Goal: Task Accomplishment & Management: Use online tool/utility

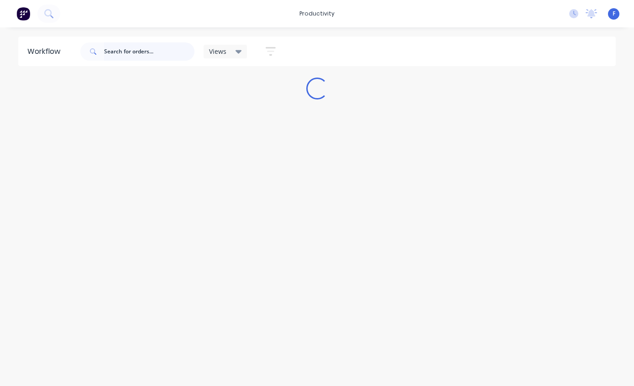
click at [143, 43] on input "text" at bounding box center [149, 51] width 90 height 18
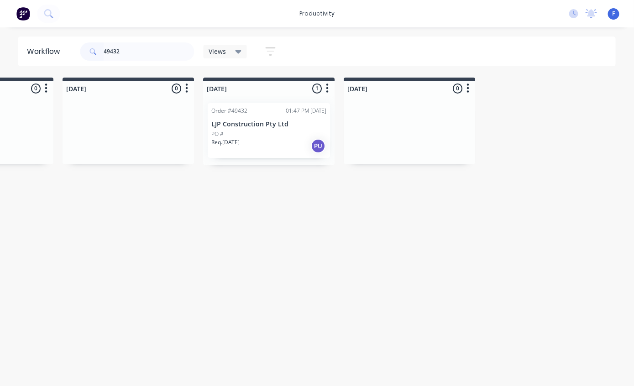
scroll to position [0, 756]
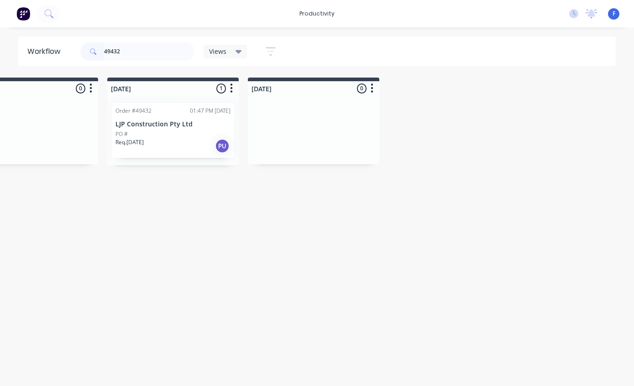
click at [190, 135] on div "PO #" at bounding box center [172, 134] width 115 height 8
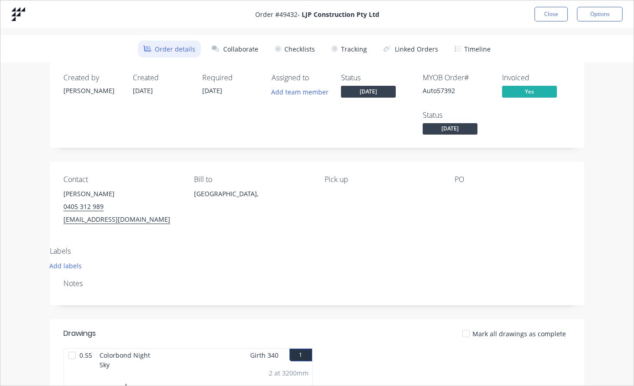
click at [357, 55] on button "Tracking" at bounding box center [349, 49] width 47 height 17
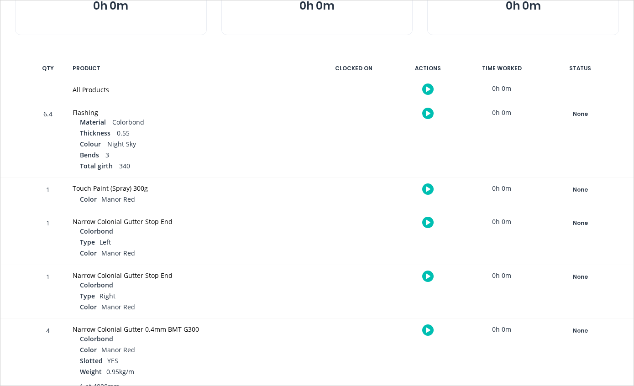
scroll to position [140, 0]
click at [590, 115] on div "None" at bounding box center [580, 113] width 66 height 12
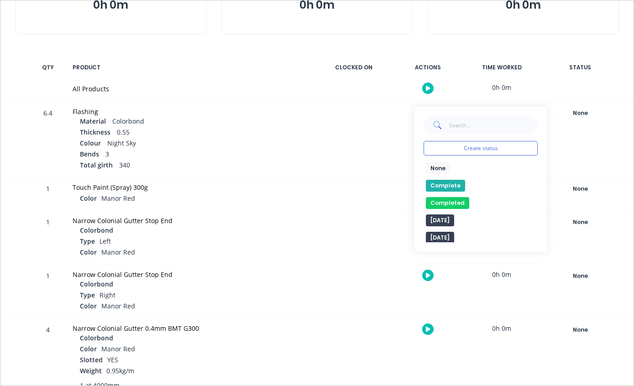
click at [452, 187] on button "Complete" at bounding box center [445, 186] width 39 height 12
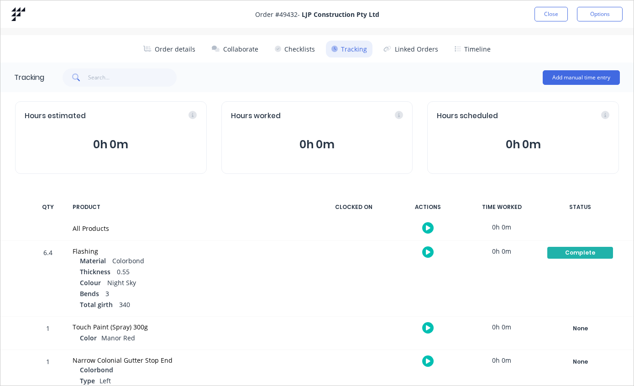
scroll to position [0, 0]
click at [553, 16] on button "Close" at bounding box center [551, 14] width 33 height 15
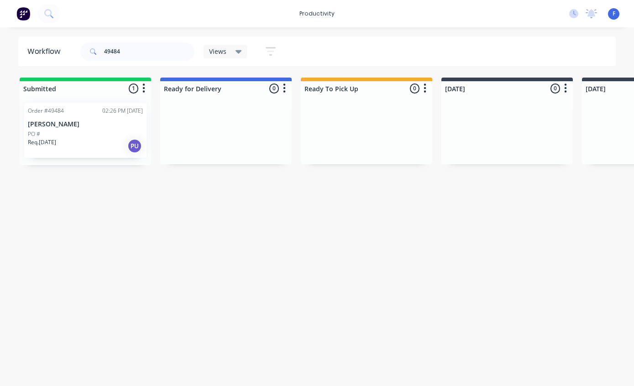
click at [89, 123] on p "[PERSON_NAME]" at bounding box center [85, 125] width 115 height 8
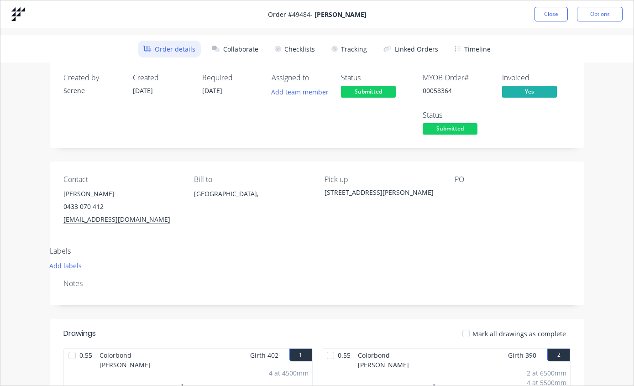
click at [362, 48] on button "Tracking" at bounding box center [349, 49] width 47 height 17
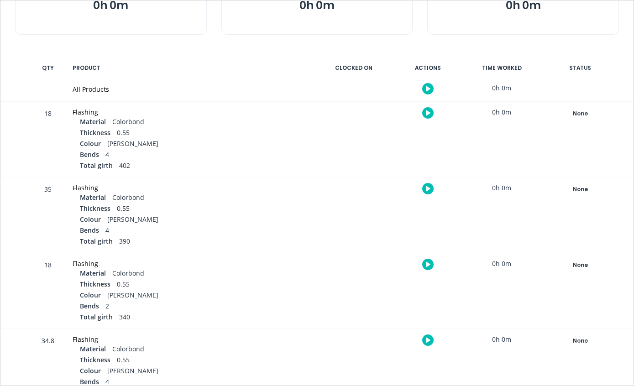
scroll to position [140, 0]
click at [591, 107] on div "None" at bounding box center [580, 113] width 66 height 12
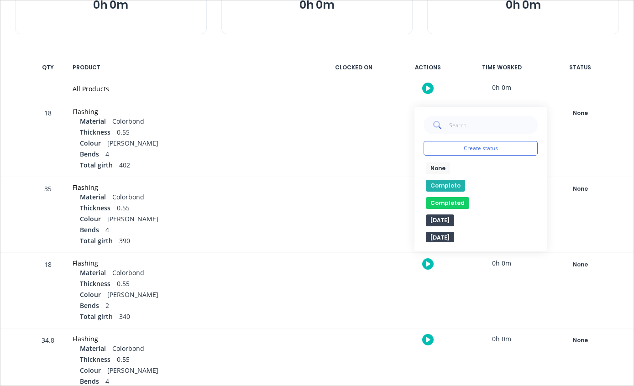
click at [593, 183] on button "None" at bounding box center [580, 189] width 67 height 13
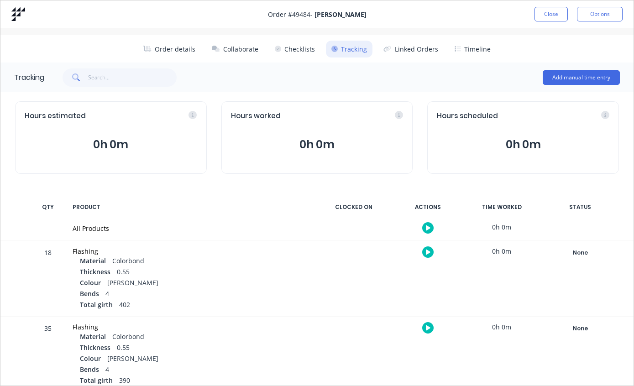
scroll to position [0, 0]
click at [556, 10] on button "Close" at bounding box center [551, 14] width 33 height 15
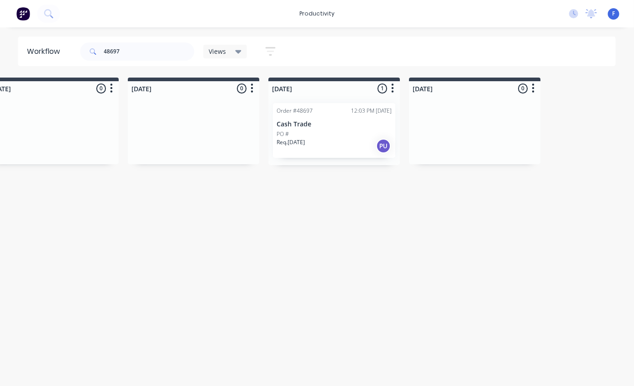
scroll to position [0, 756]
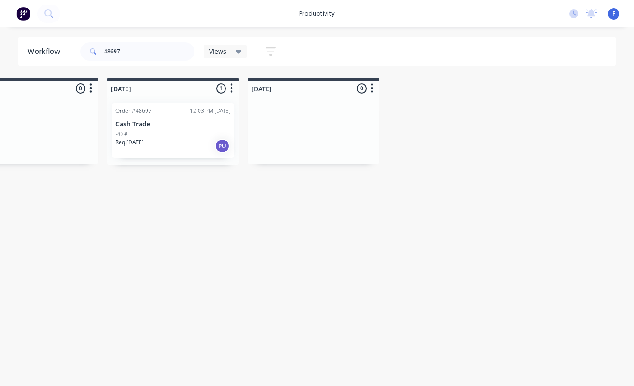
click at [196, 135] on div "PO #" at bounding box center [172, 134] width 115 height 8
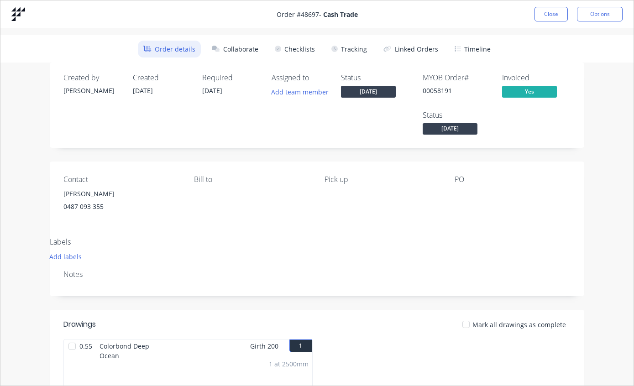
click at [345, 55] on button "Tracking" at bounding box center [349, 49] width 47 height 17
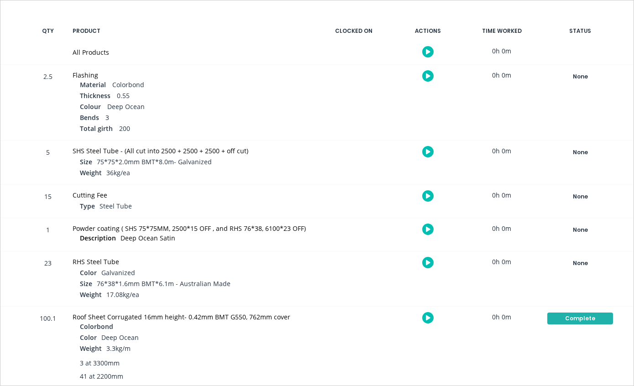
scroll to position [177, 0]
click at [587, 77] on div "None" at bounding box center [580, 76] width 66 height 12
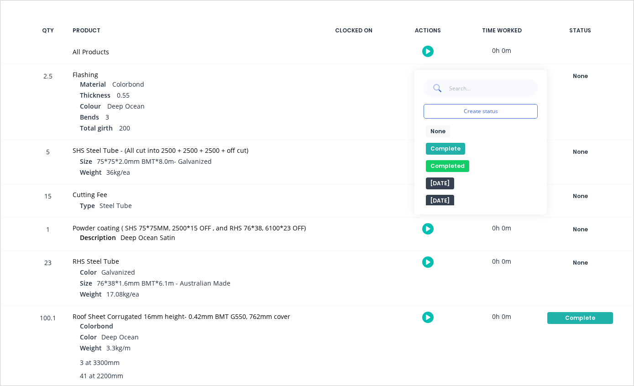
click at [450, 148] on button "Complete" at bounding box center [445, 149] width 39 height 12
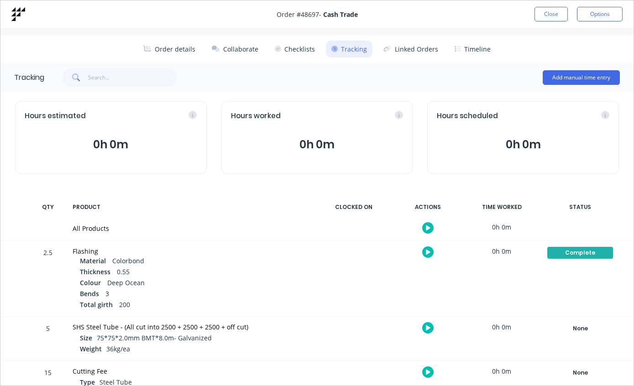
scroll to position [0, 0]
click at [548, 17] on button "Close" at bounding box center [551, 14] width 33 height 15
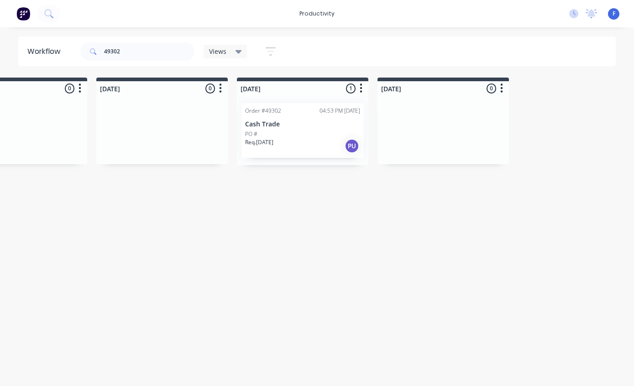
scroll to position [0, 756]
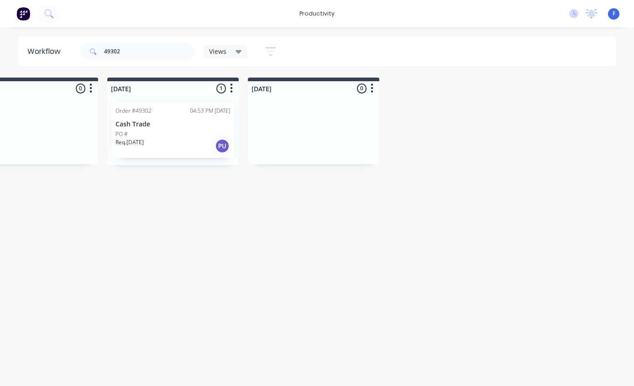
click at [179, 123] on p "Cash Trade" at bounding box center [172, 125] width 115 height 8
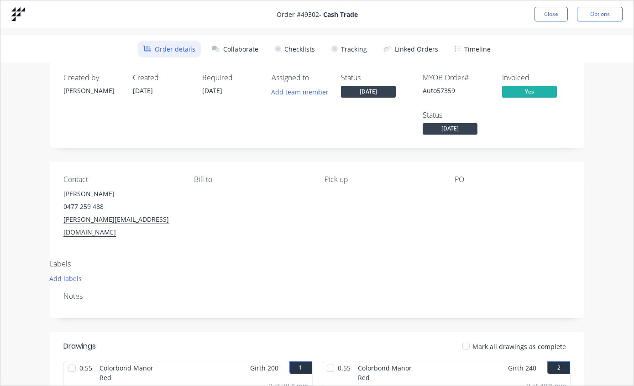
click at [370, 50] on button "Tracking" at bounding box center [349, 49] width 47 height 17
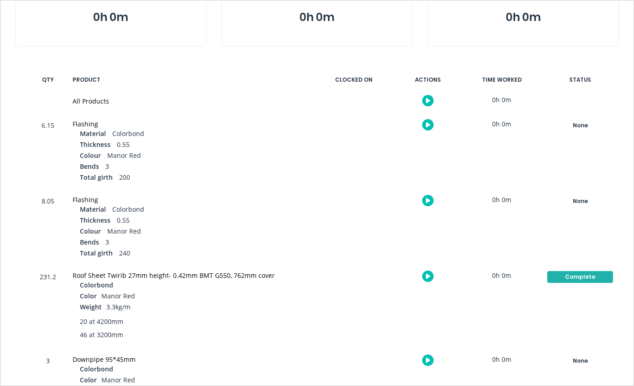
scroll to position [129, 0]
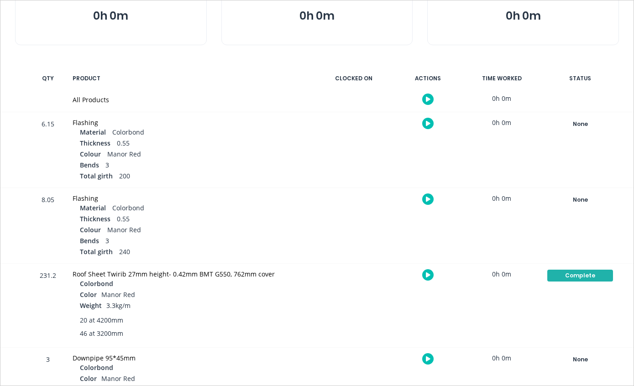
click at [580, 126] on div "None" at bounding box center [580, 124] width 66 height 12
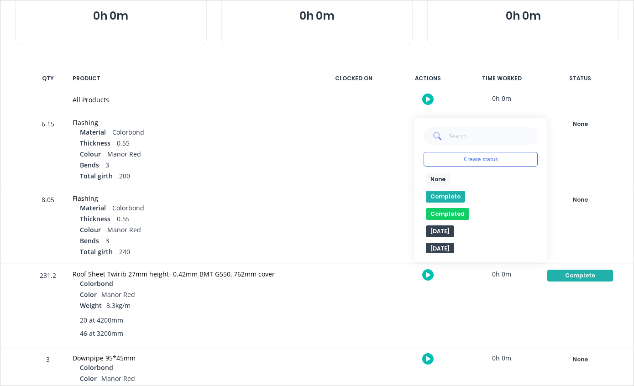
click at [450, 198] on button "Complete" at bounding box center [445, 197] width 39 height 12
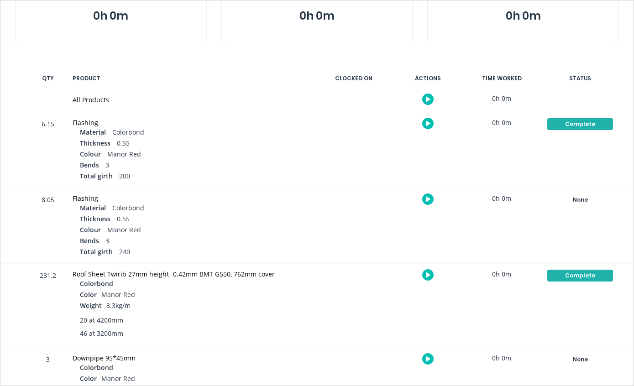
click at [573, 197] on div "None" at bounding box center [580, 200] width 66 height 12
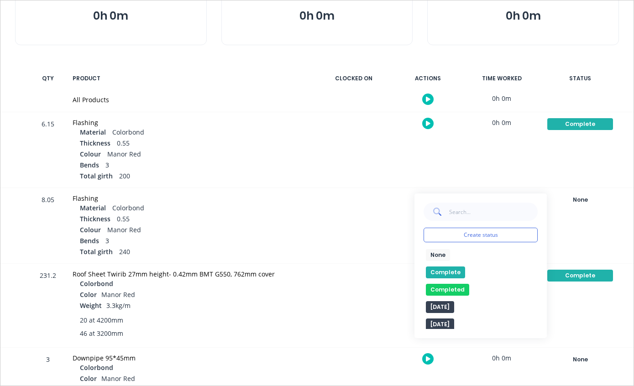
click at [448, 276] on button "Complete" at bounding box center [445, 273] width 39 height 12
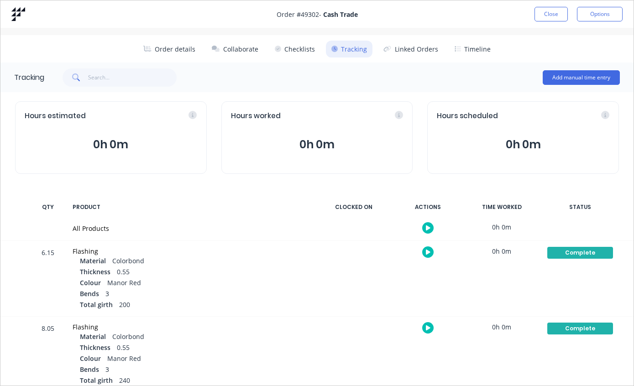
scroll to position [0, 0]
click at [552, 12] on button "Close" at bounding box center [551, 14] width 33 height 15
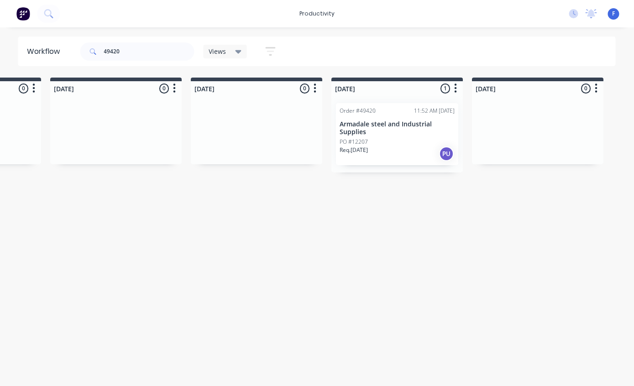
scroll to position [0, 756]
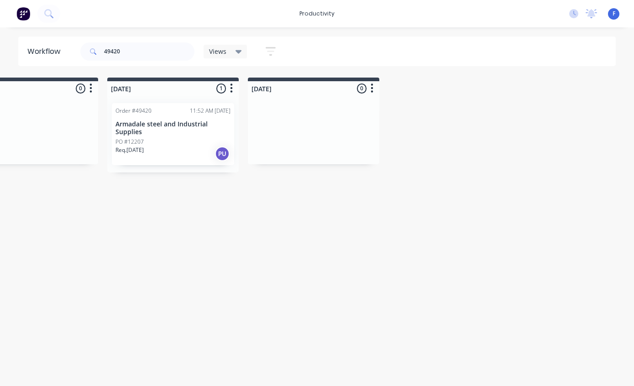
click at [200, 138] on div "PO #12207" at bounding box center [172, 142] width 115 height 8
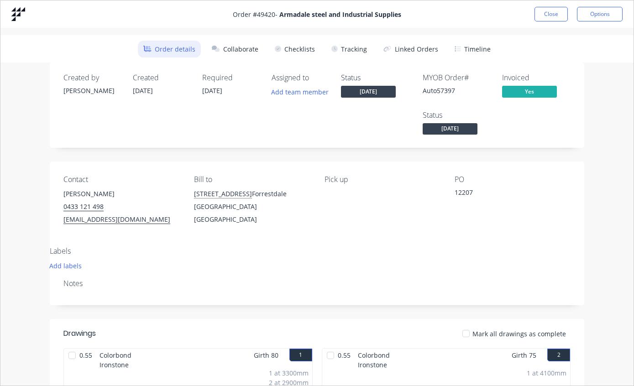
click at [353, 56] on button "Tracking" at bounding box center [349, 49] width 47 height 17
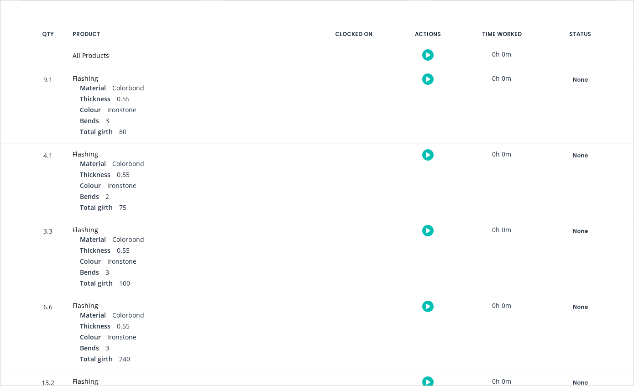
scroll to position [173, 0]
click at [593, 79] on div "None" at bounding box center [580, 79] width 66 height 12
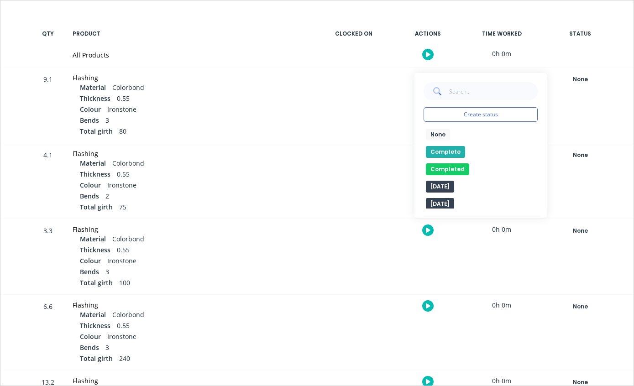
click at [437, 157] on button "Complete" at bounding box center [445, 152] width 39 height 12
click at [582, 152] on div "None" at bounding box center [580, 155] width 66 height 12
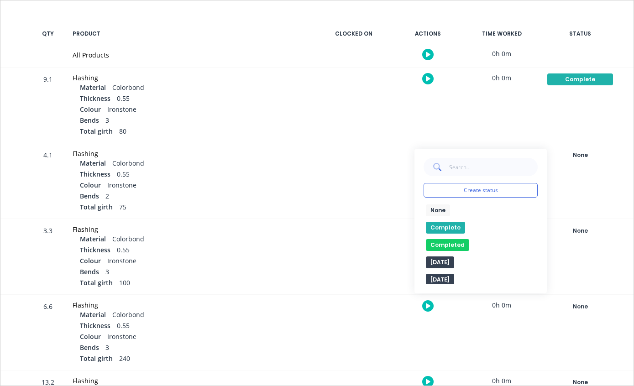
click at [455, 232] on button "Complete" at bounding box center [445, 228] width 39 height 12
click at [573, 225] on div "None" at bounding box center [580, 231] width 66 height 12
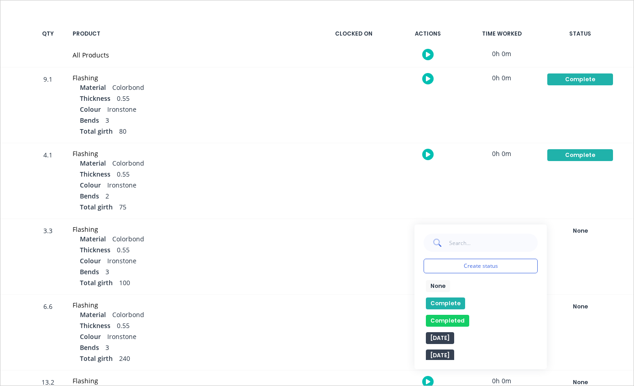
click at [454, 304] on button "Complete" at bounding box center [445, 304] width 39 height 12
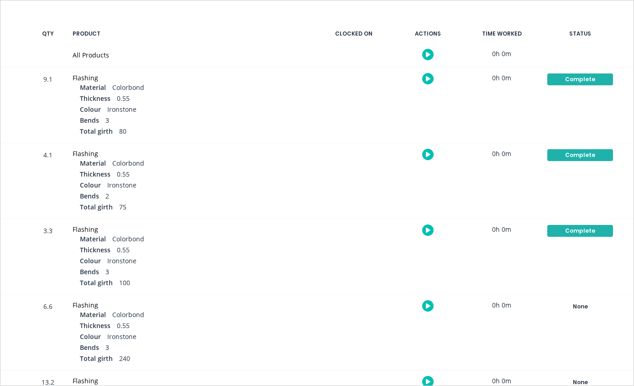
click at [582, 295] on div "None Create status None edit Complete Completed edit [DATE] [DATE] Ready for De…" at bounding box center [580, 332] width 78 height 75
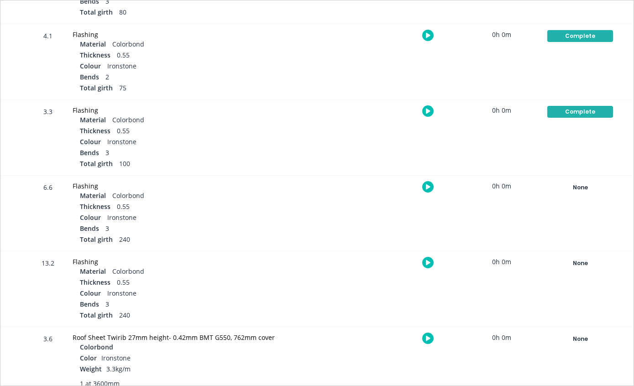
scroll to position [292, 0]
click at [580, 193] on div "None" at bounding box center [580, 188] width 66 height 12
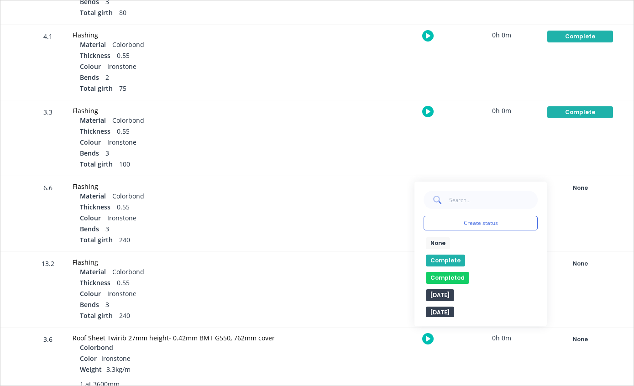
click at [455, 260] on button "Complete" at bounding box center [445, 261] width 39 height 12
click at [597, 261] on div "None" at bounding box center [580, 264] width 66 height 12
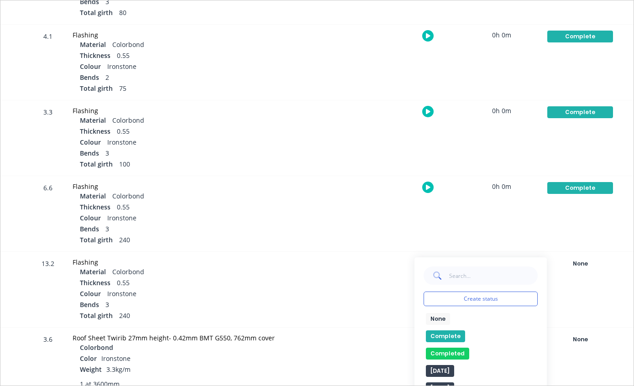
click at [459, 335] on button "Complete" at bounding box center [445, 336] width 39 height 12
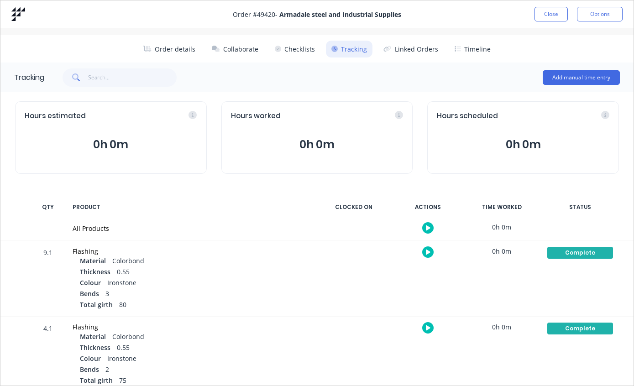
scroll to position [0, 0]
click at [558, 10] on button "Close" at bounding box center [551, 14] width 33 height 15
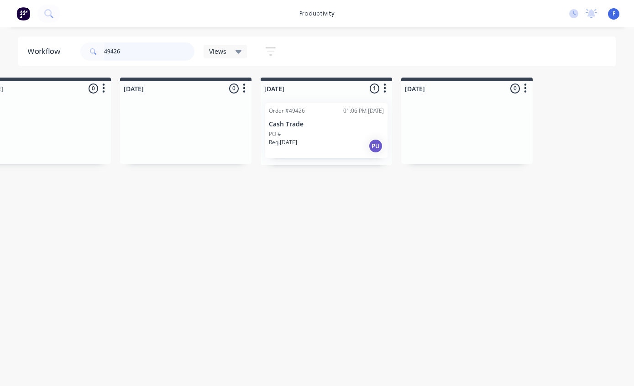
scroll to position [0, 756]
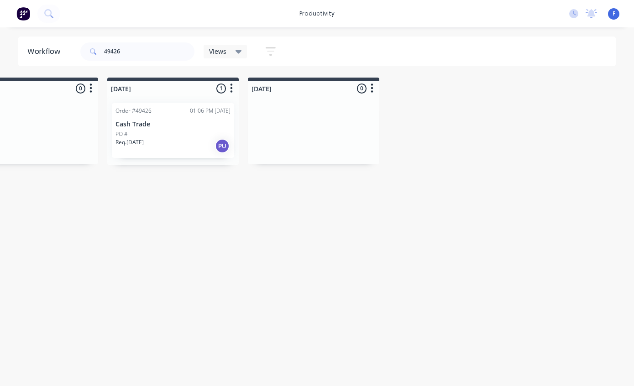
click at [173, 126] on p "Cash Trade" at bounding box center [172, 125] width 115 height 8
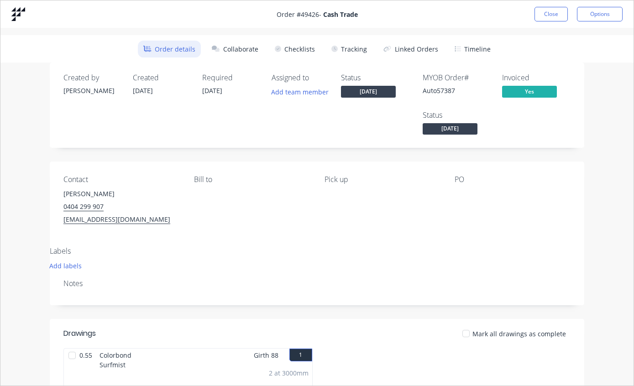
click at [350, 50] on button "Tracking" at bounding box center [349, 49] width 47 height 17
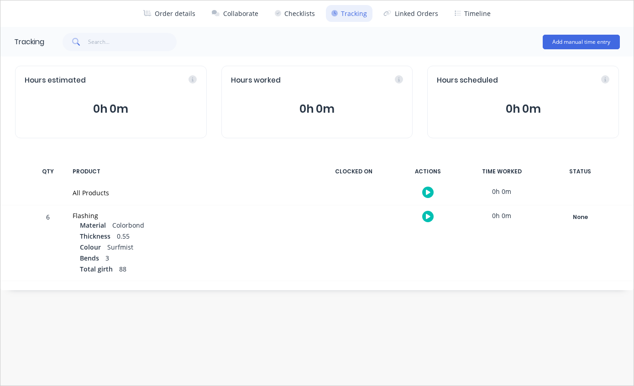
scroll to position [36, 0]
click at [584, 214] on div "None" at bounding box center [580, 217] width 66 height 12
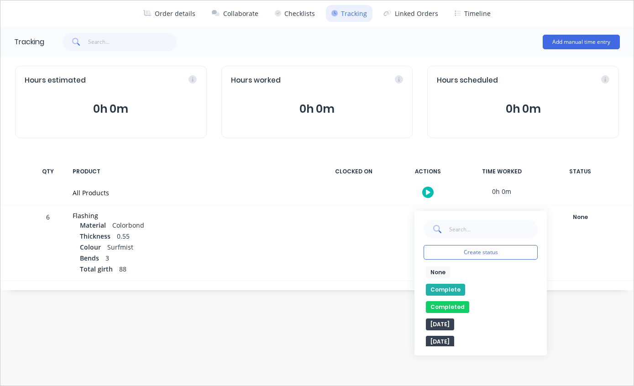
click at [445, 291] on button "Complete" at bounding box center [445, 290] width 39 height 12
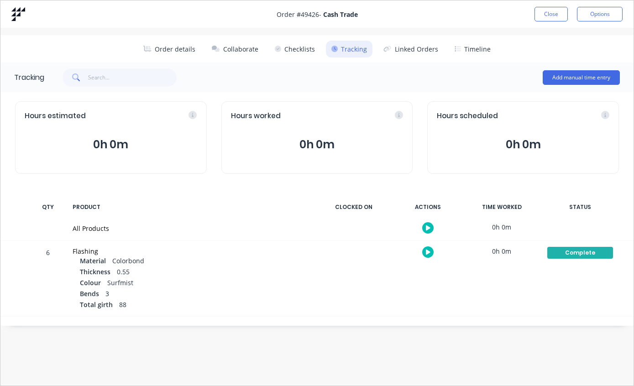
scroll to position [0, 0]
click at [560, 13] on button "Close" at bounding box center [551, 14] width 33 height 15
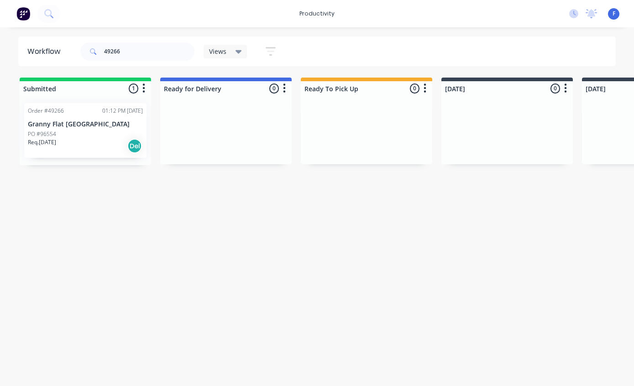
click at [76, 126] on p "Granny Flat [GEOGRAPHIC_DATA]" at bounding box center [85, 125] width 115 height 8
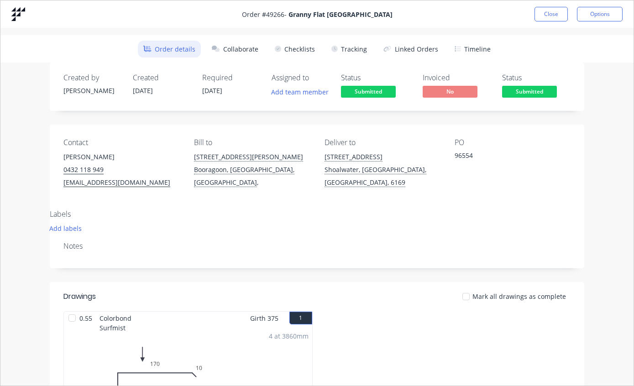
click at [351, 46] on button "Tracking" at bounding box center [349, 49] width 47 height 17
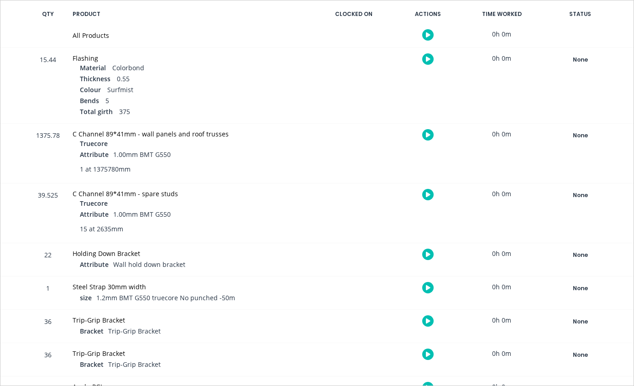
scroll to position [191, 0]
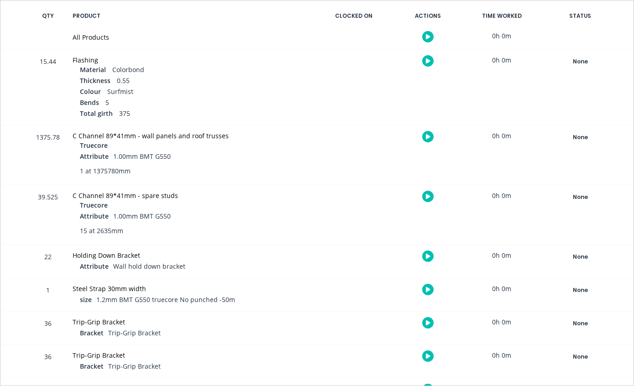
click at [582, 62] on div "None" at bounding box center [580, 62] width 66 height 12
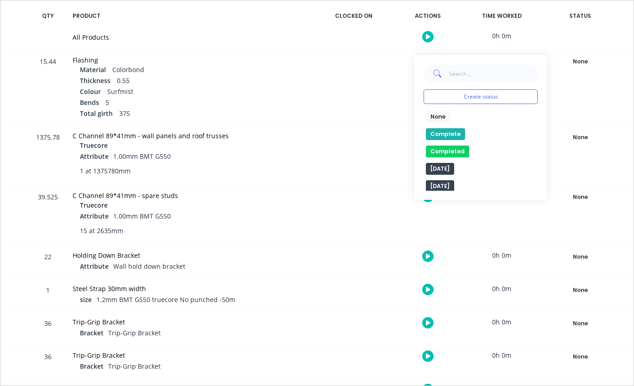
click at [447, 138] on button "Complete" at bounding box center [445, 134] width 39 height 12
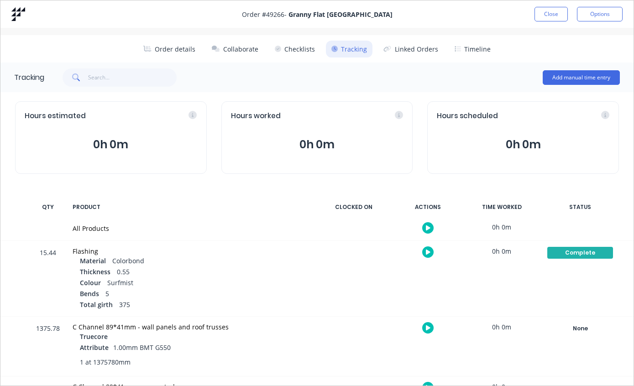
scroll to position [0, 0]
click at [542, 12] on button "Close" at bounding box center [551, 14] width 33 height 15
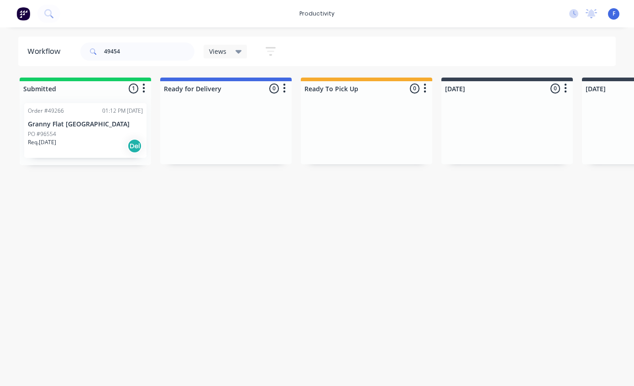
click at [602, 355] on div "Workflow 49454 Views Save new view None (Default) edit Show/Hide statuses Show …" at bounding box center [317, 202] width 634 height 331
click at [153, 51] on input "49454" at bounding box center [149, 51] width 90 height 18
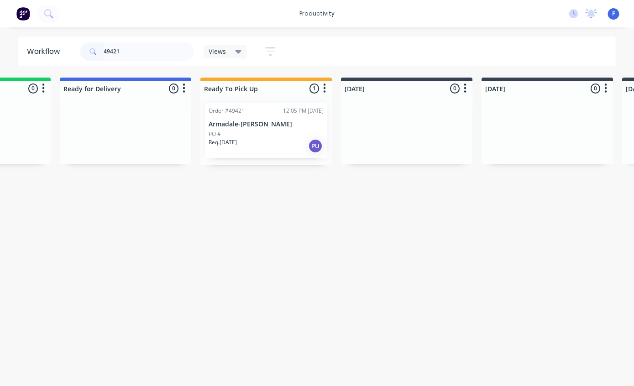
scroll to position [0, 100]
click at [300, 133] on div "PO #" at bounding box center [266, 134] width 115 height 8
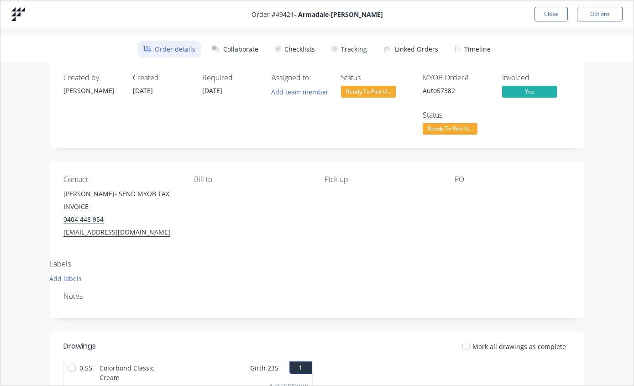
click at [349, 49] on button "Tracking" at bounding box center [349, 49] width 47 height 17
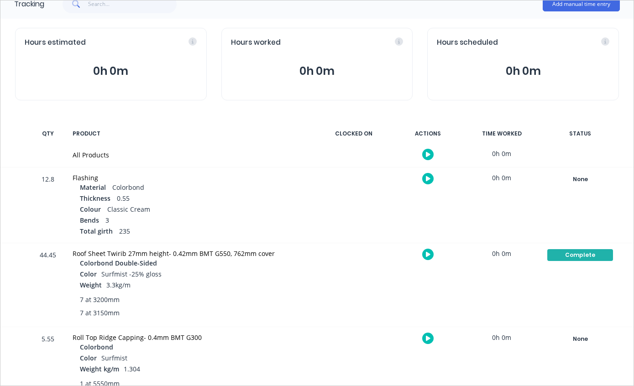
scroll to position [73, 0]
click at [588, 177] on div "None" at bounding box center [580, 180] width 66 height 12
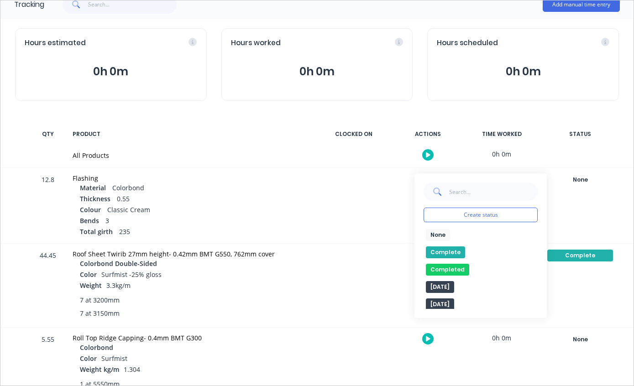
click at [451, 251] on button "Complete" at bounding box center [445, 253] width 39 height 12
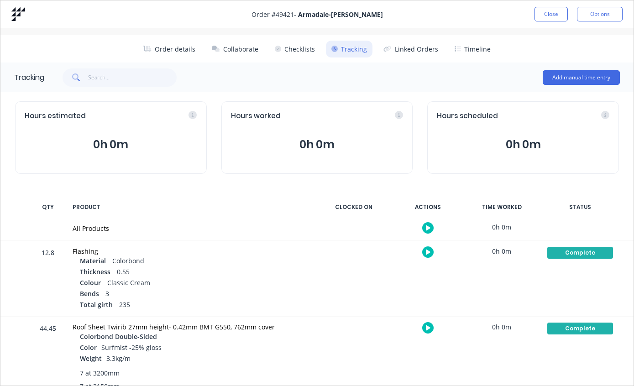
scroll to position [0, 0]
click at [550, 10] on button "Close" at bounding box center [551, 14] width 33 height 15
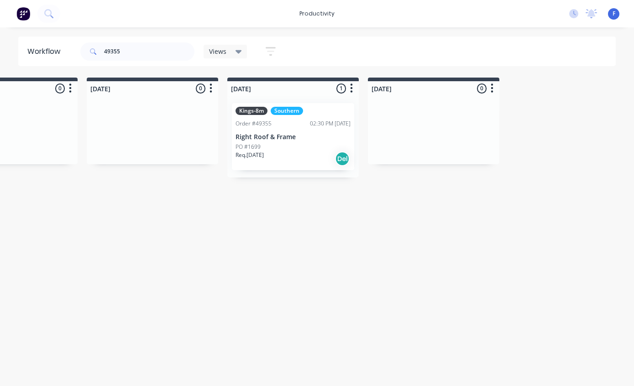
scroll to position [0, 635]
click at [295, 135] on p "Right Roof & Frame" at bounding box center [294, 137] width 115 height 8
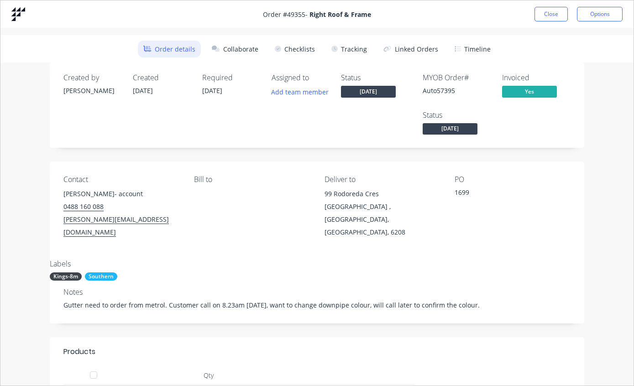
click at [352, 53] on button "Tracking" at bounding box center [349, 49] width 47 height 17
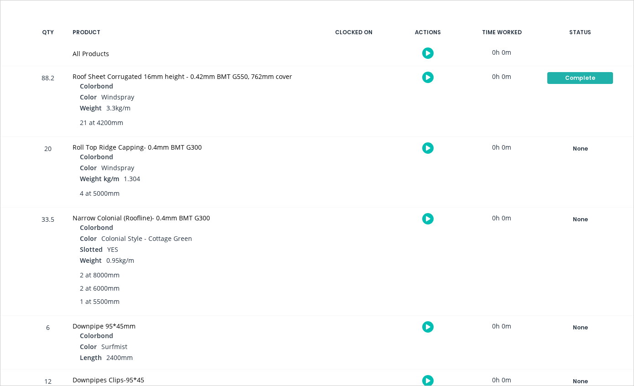
scroll to position [178, 0]
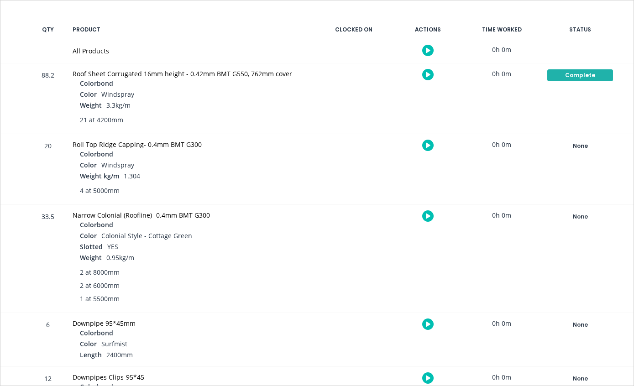
click at [589, 146] on div "None" at bounding box center [580, 146] width 66 height 12
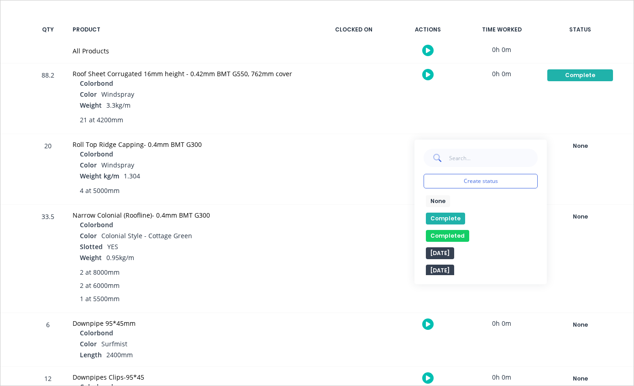
click at [458, 214] on button "Complete" at bounding box center [445, 219] width 39 height 12
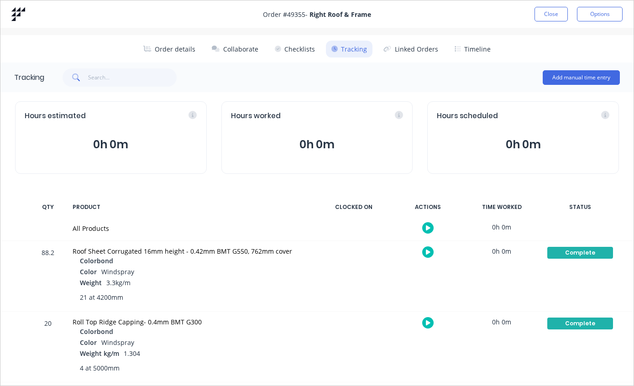
scroll to position [0, 0]
click at [554, 10] on button "Close" at bounding box center [551, 14] width 33 height 15
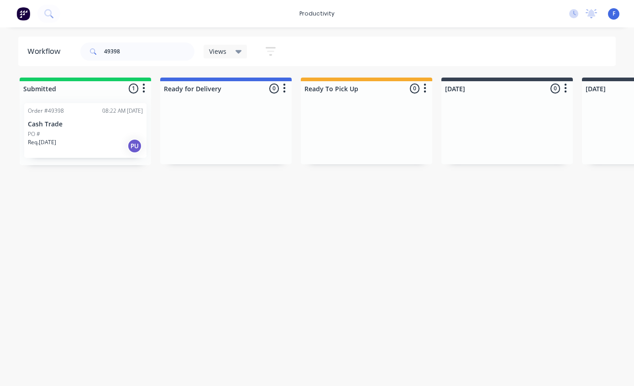
click at [85, 135] on div "PO #" at bounding box center [85, 134] width 115 height 8
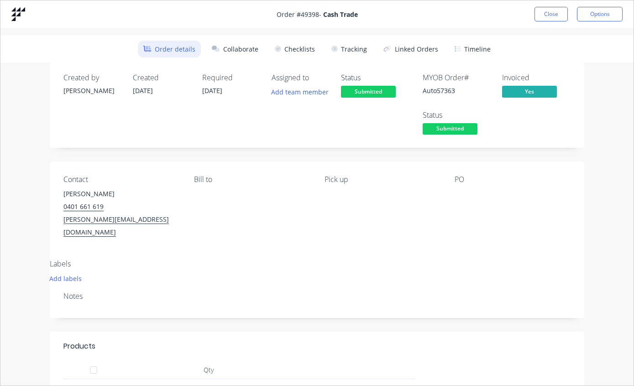
click at [352, 46] on button "Tracking" at bounding box center [349, 49] width 47 height 17
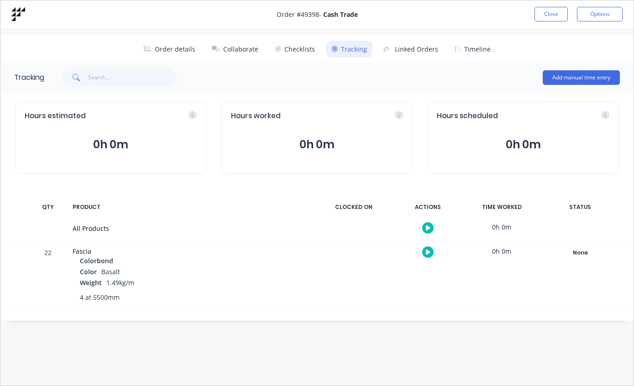
click at [582, 252] on div "None" at bounding box center [580, 253] width 66 height 12
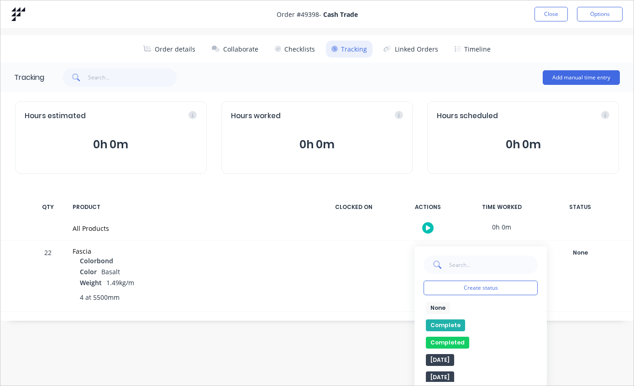
click at [443, 327] on button "Complete" at bounding box center [445, 326] width 39 height 12
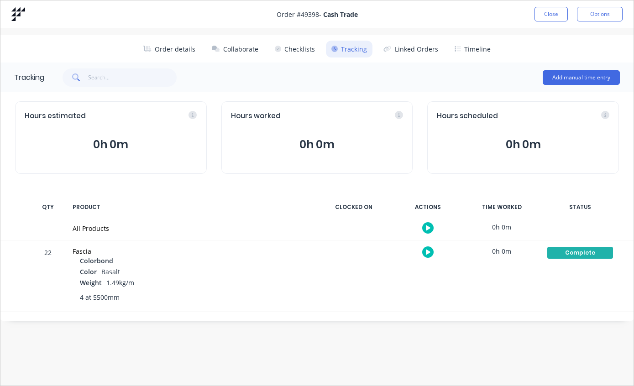
click at [546, 20] on button "Close" at bounding box center [551, 14] width 33 height 15
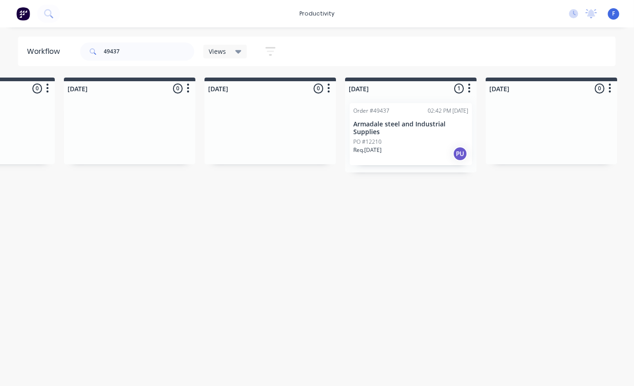
scroll to position [0, 675]
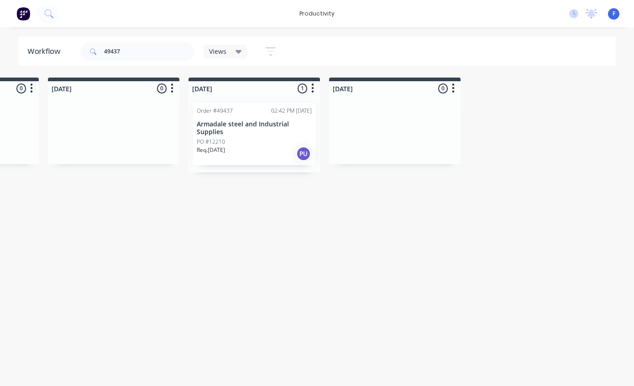
click at [267, 143] on div "PO #12210" at bounding box center [254, 142] width 115 height 8
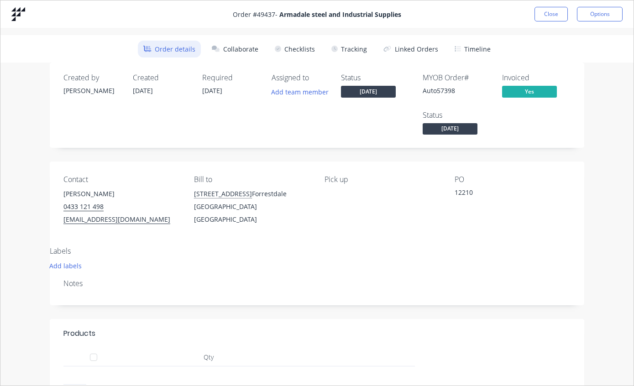
click at [357, 48] on button "Tracking" at bounding box center [349, 49] width 47 height 17
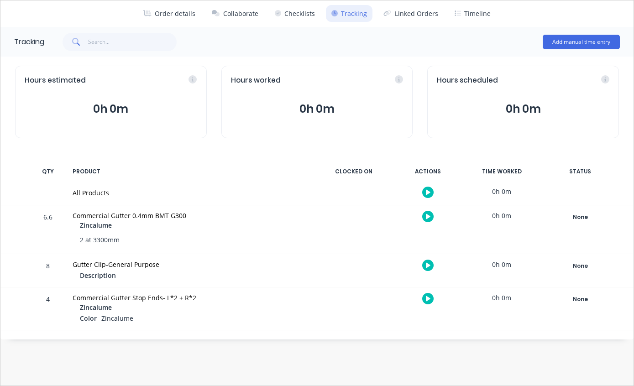
scroll to position [36, 0]
click at [575, 220] on div "None" at bounding box center [580, 217] width 66 height 12
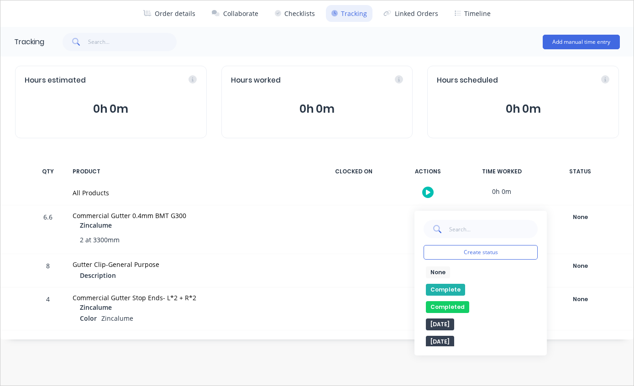
click at [453, 285] on button "Complete" at bounding box center [445, 290] width 39 height 12
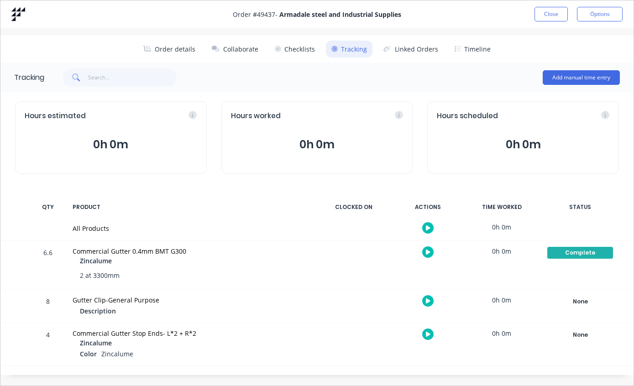
scroll to position [0, 0]
click at [547, 12] on button "Close" at bounding box center [551, 14] width 33 height 15
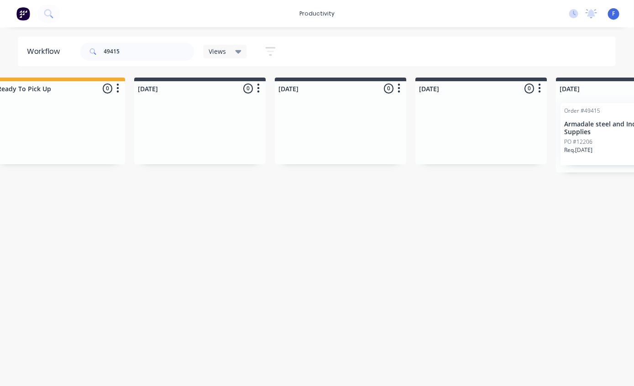
scroll to position [0, 756]
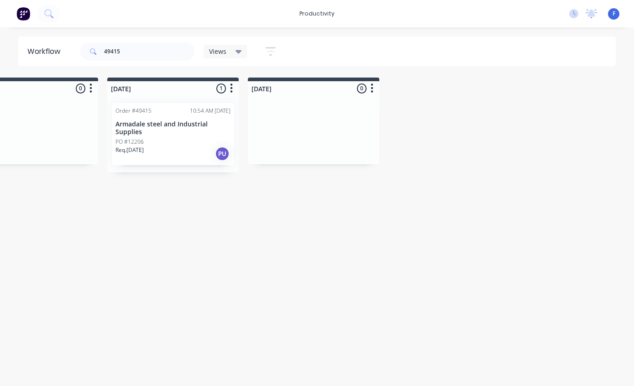
click at [173, 138] on div "PO #12206" at bounding box center [172, 142] width 115 height 8
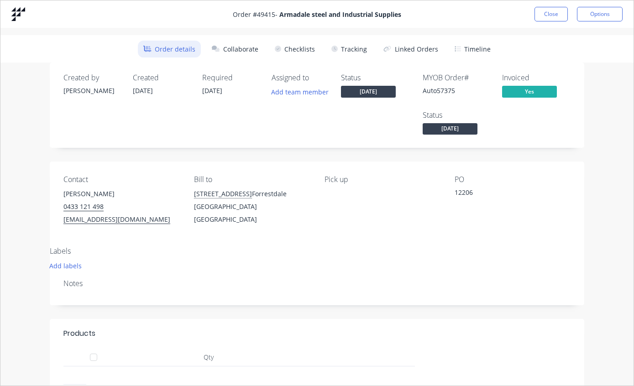
click at [346, 53] on button "Tracking" at bounding box center [349, 49] width 47 height 17
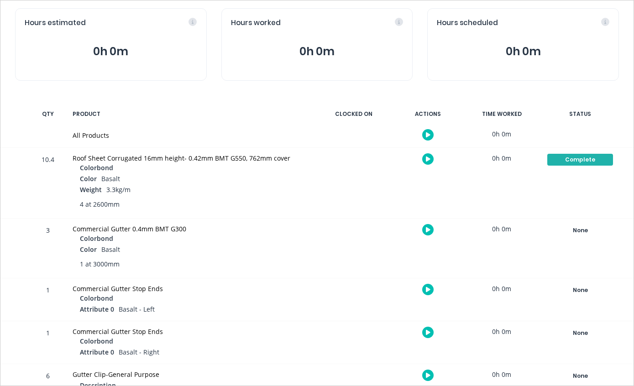
scroll to position [92, 0]
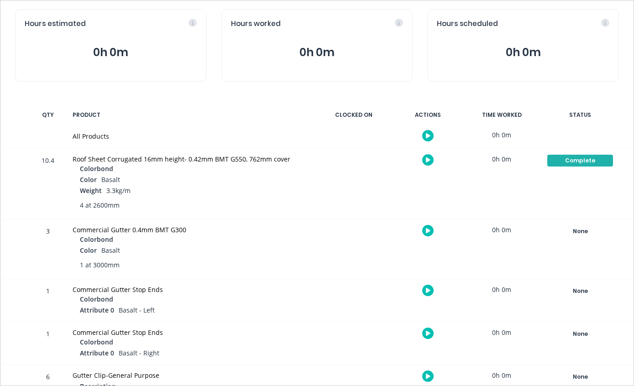
click at [587, 232] on div "None" at bounding box center [580, 232] width 66 height 12
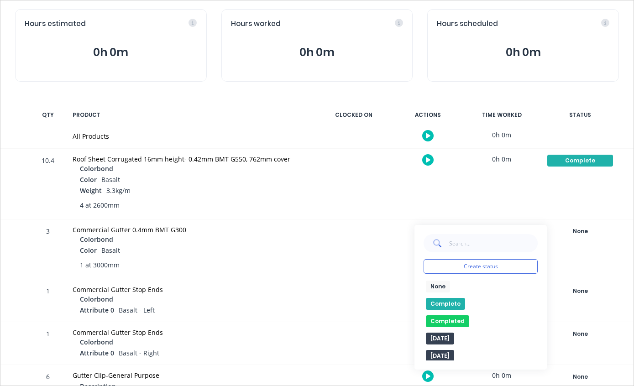
click at [443, 307] on button "Complete" at bounding box center [445, 304] width 39 height 12
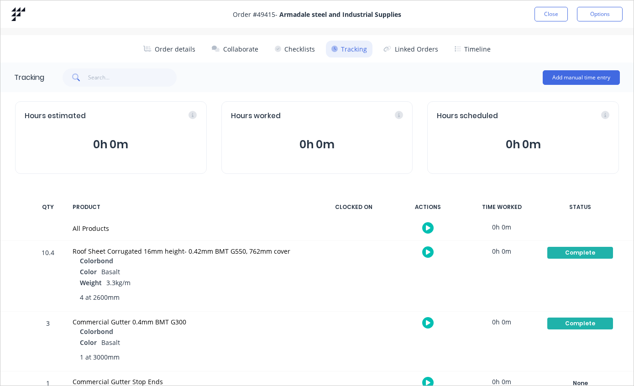
scroll to position [0, 0]
click at [550, 12] on button "Close" at bounding box center [551, 14] width 33 height 15
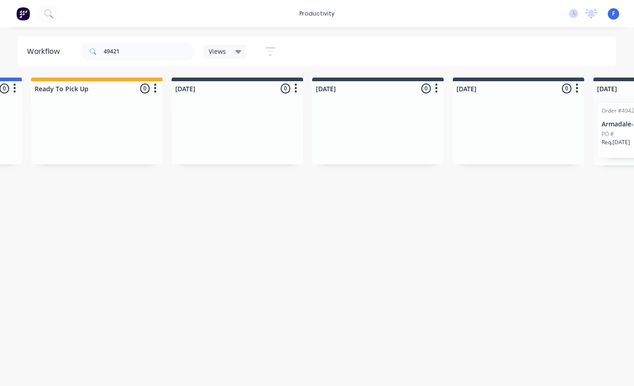
scroll to position [0, 756]
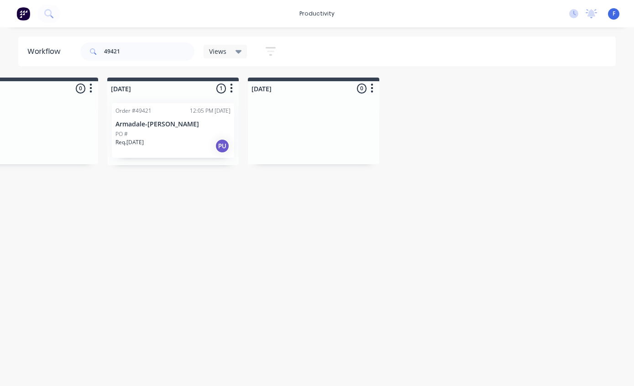
click at [183, 135] on div "PO #" at bounding box center [172, 134] width 115 height 8
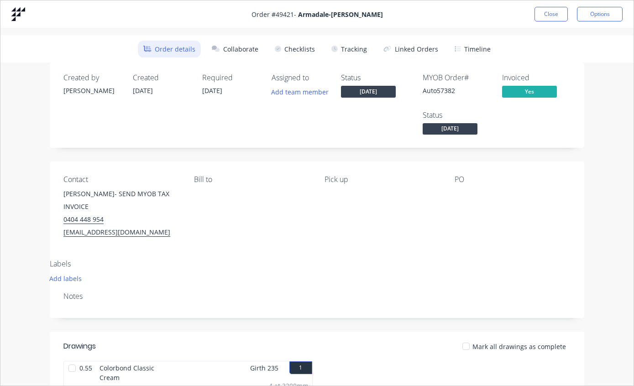
click at [353, 55] on button "Tracking" at bounding box center [349, 49] width 47 height 17
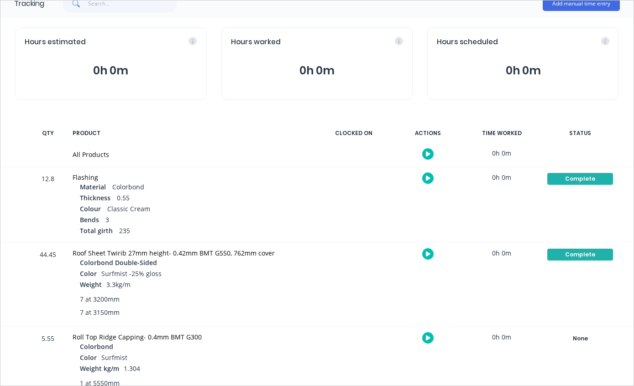
scroll to position [73, 0]
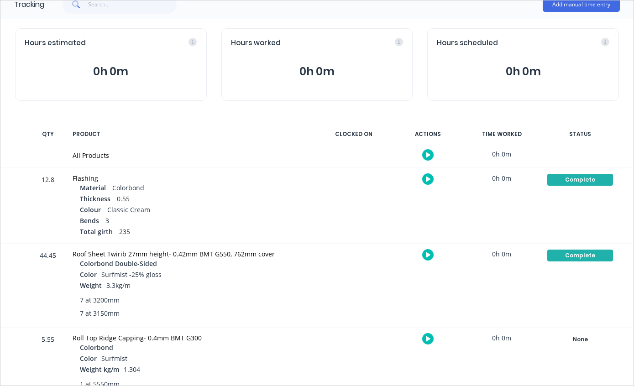
click at [584, 342] on div "None" at bounding box center [580, 340] width 66 height 12
click at [583, 335] on div "None" at bounding box center [580, 340] width 66 height 12
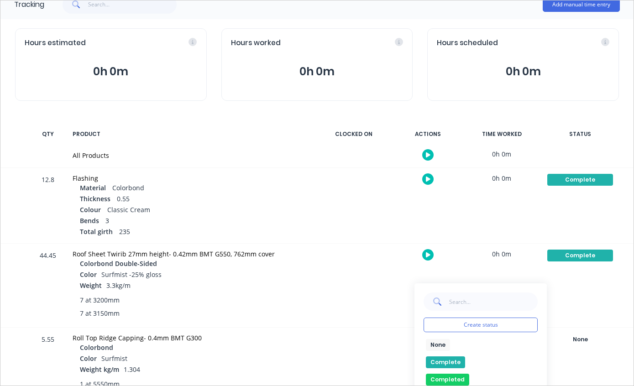
click at [452, 357] on button "Complete" at bounding box center [445, 363] width 39 height 12
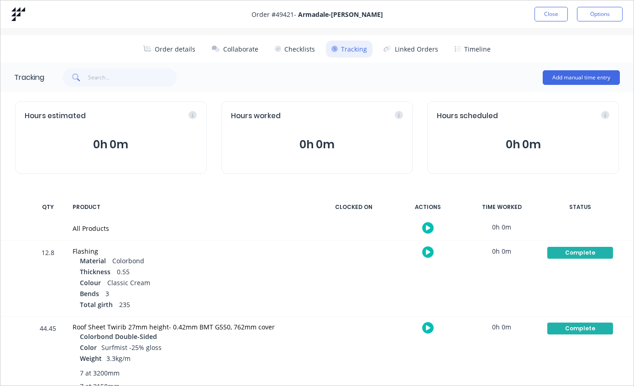
scroll to position [0, 0]
click at [561, 6] on button "Close" at bounding box center [551, 13] width 33 height 15
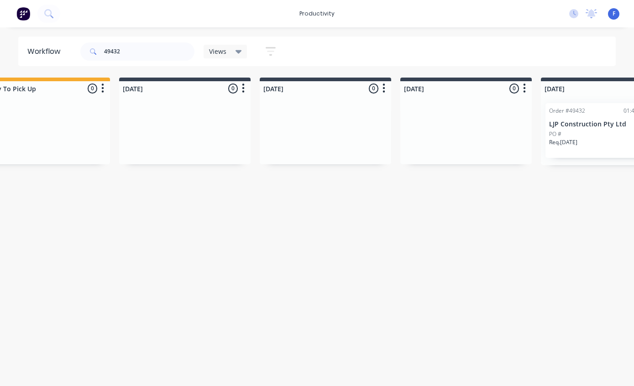
scroll to position [0, 756]
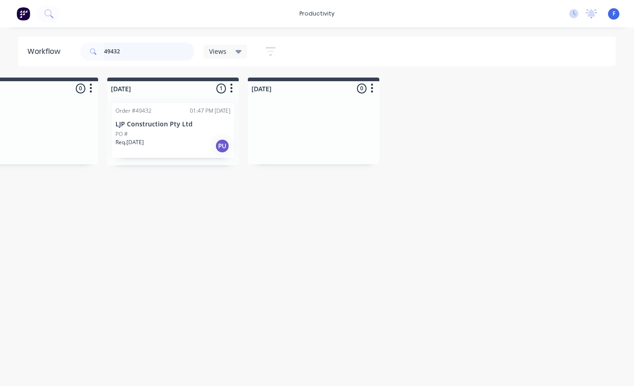
type input "49432"
click at [187, 131] on div "PO #" at bounding box center [172, 134] width 115 height 8
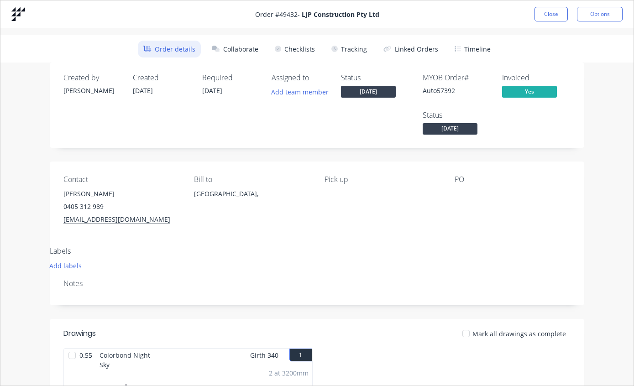
click at [352, 48] on button "Tracking" at bounding box center [349, 49] width 47 height 17
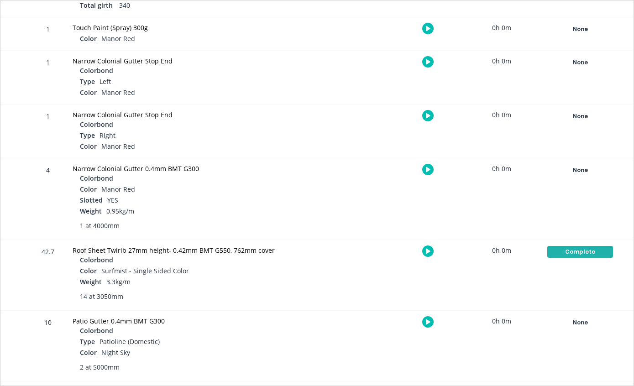
scroll to position [299, 0]
click at [585, 174] on div "None" at bounding box center [580, 171] width 66 height 12
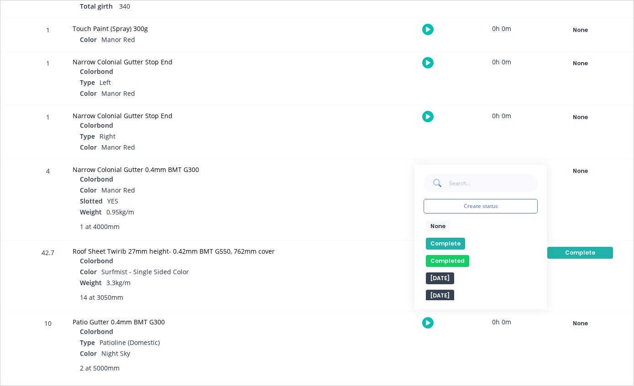
click at [446, 241] on button "Complete" at bounding box center [445, 244] width 39 height 12
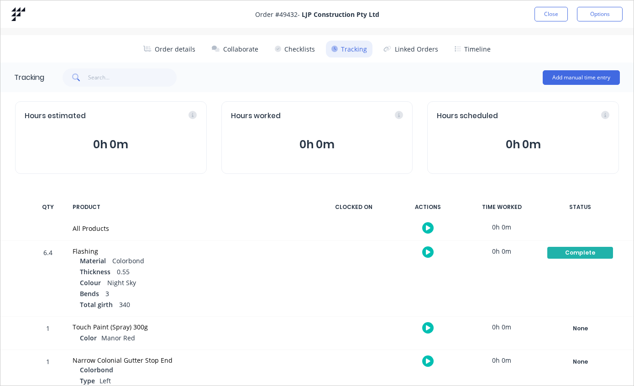
scroll to position [0, 0]
click at [544, 18] on button "Close" at bounding box center [551, 14] width 33 height 15
